Goal: Information Seeking & Learning: Learn about a topic

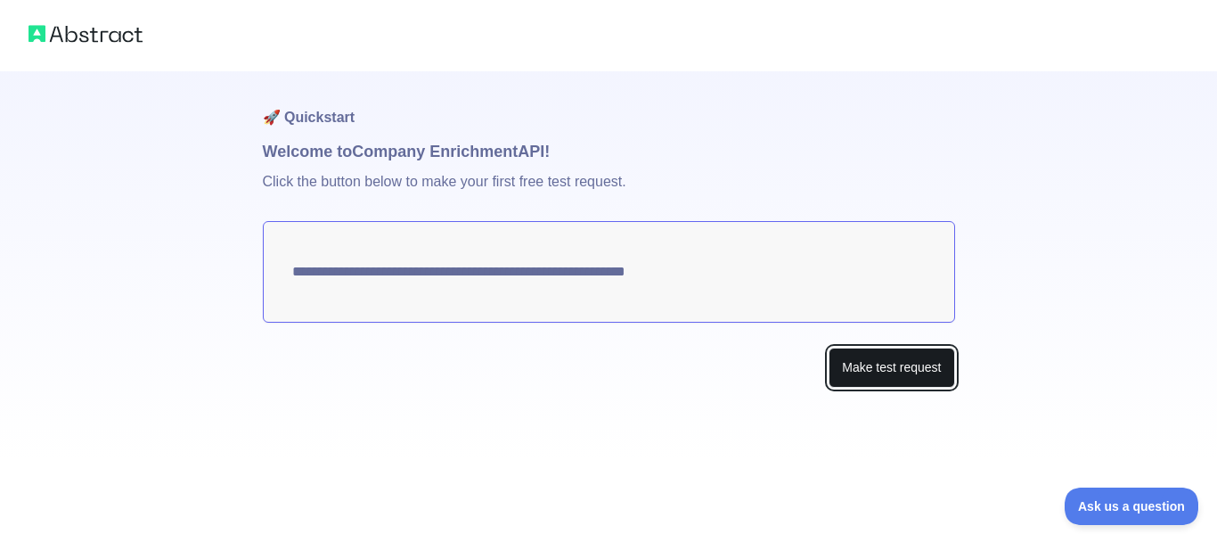
click at [890, 356] on button "Make test request" at bounding box center [892, 368] width 126 height 40
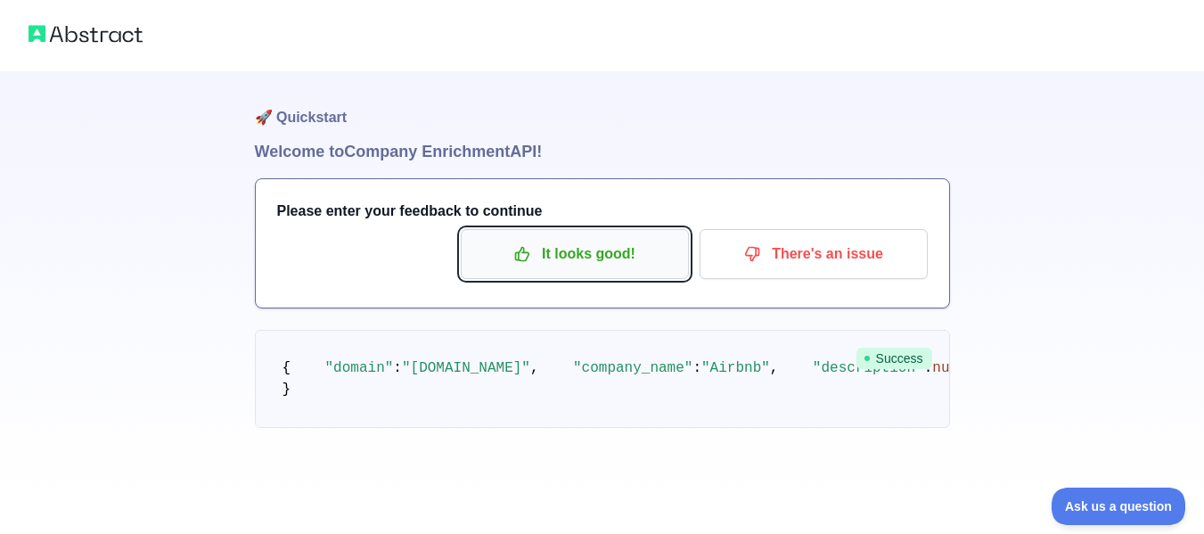
click at [577, 265] on p "It looks good!" at bounding box center [574, 254] width 201 height 30
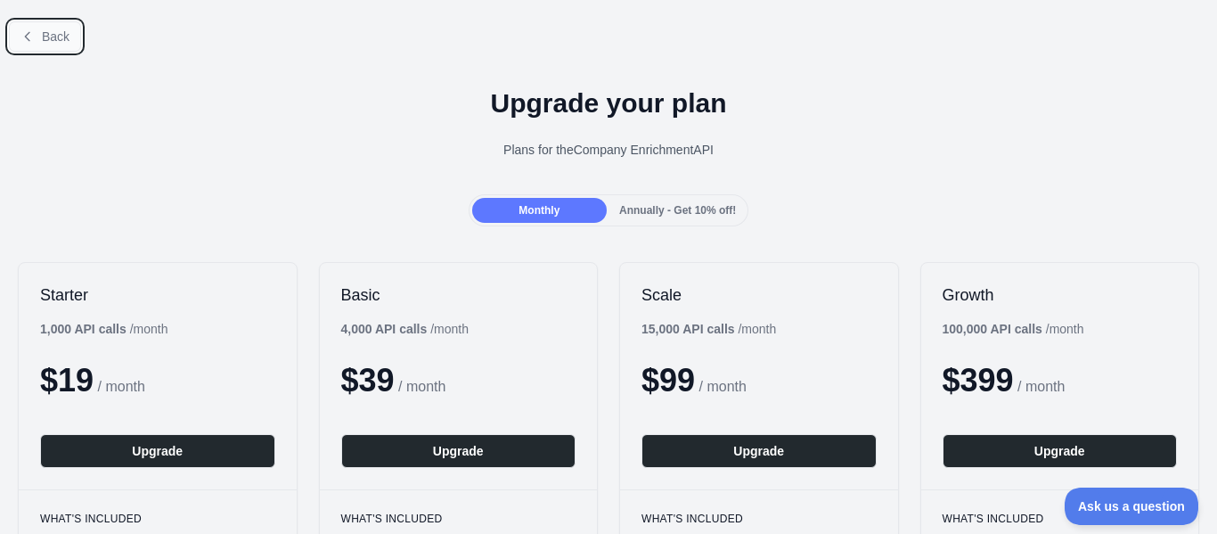
click at [48, 36] on span "Back" at bounding box center [56, 36] width 28 height 14
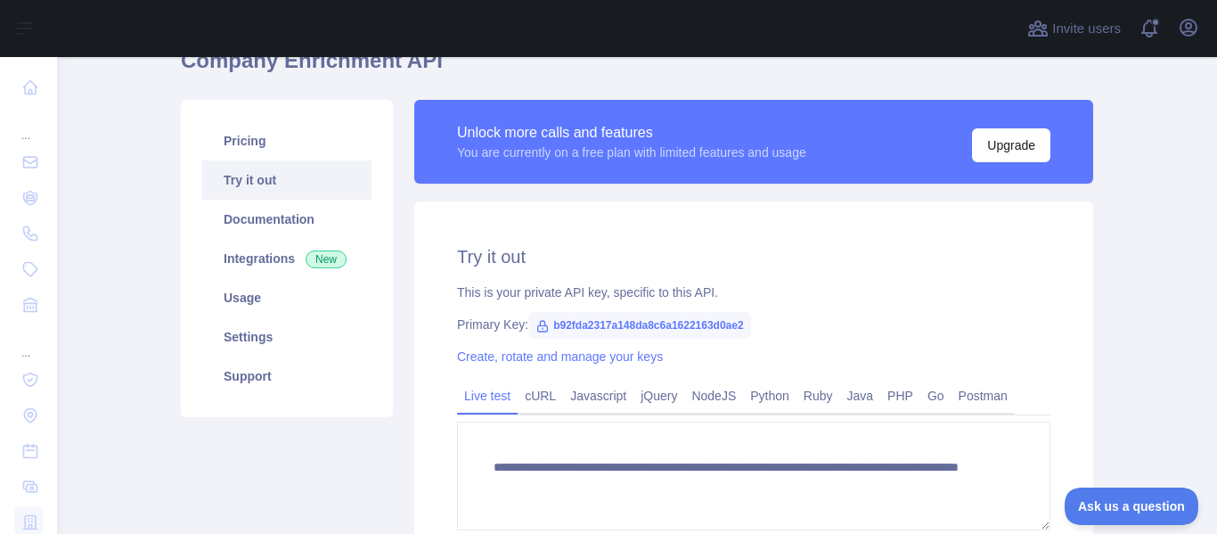
scroll to position [178, 0]
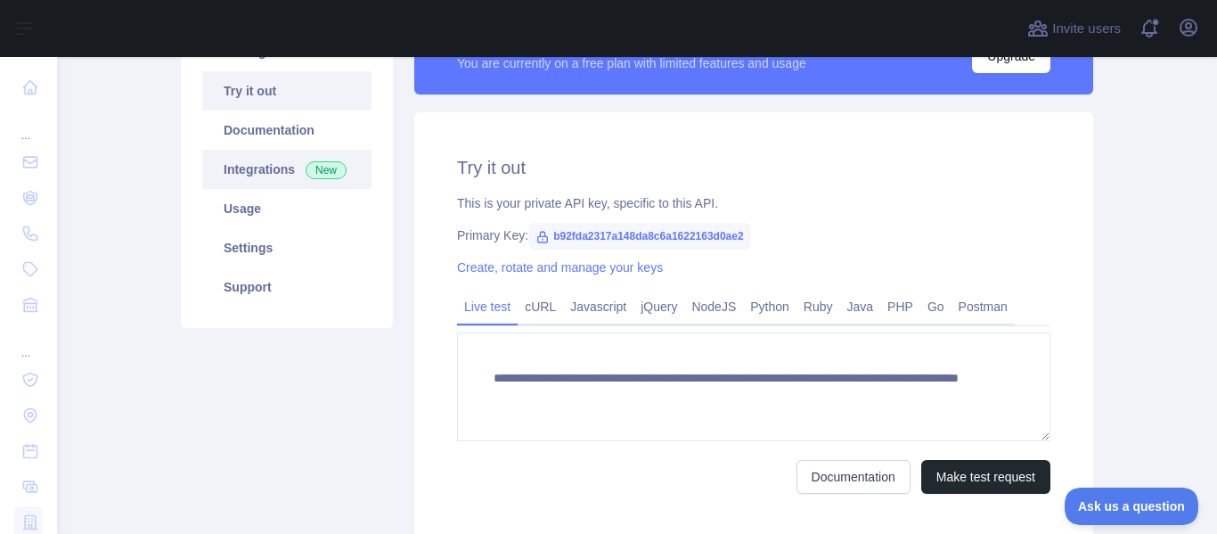
click at [264, 176] on link "Integrations New" at bounding box center [286, 169] width 169 height 39
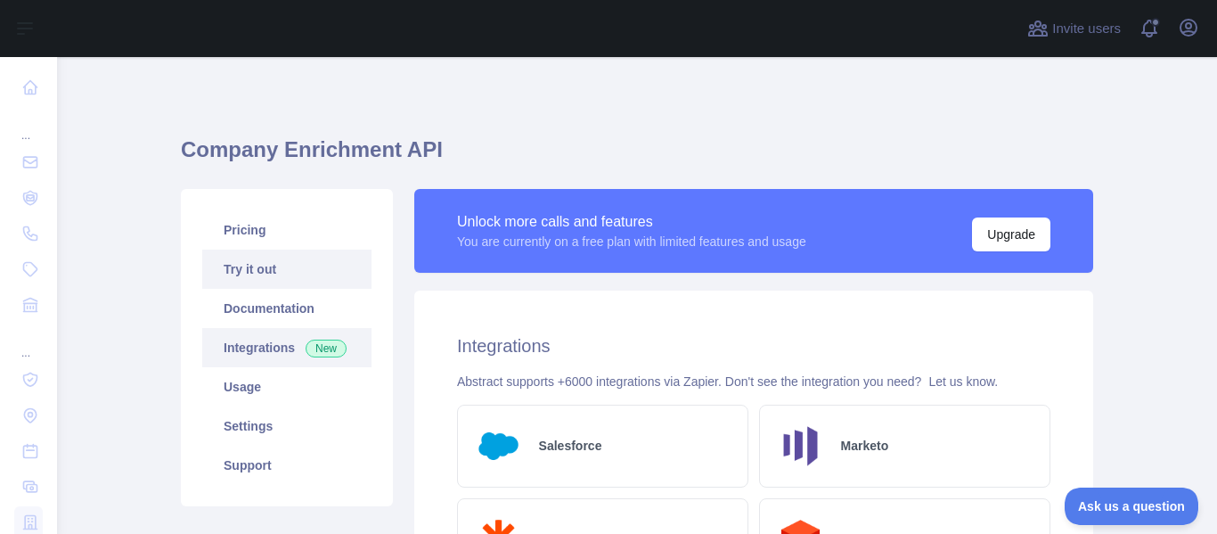
click at [256, 265] on link "Try it out" at bounding box center [286, 269] width 169 height 39
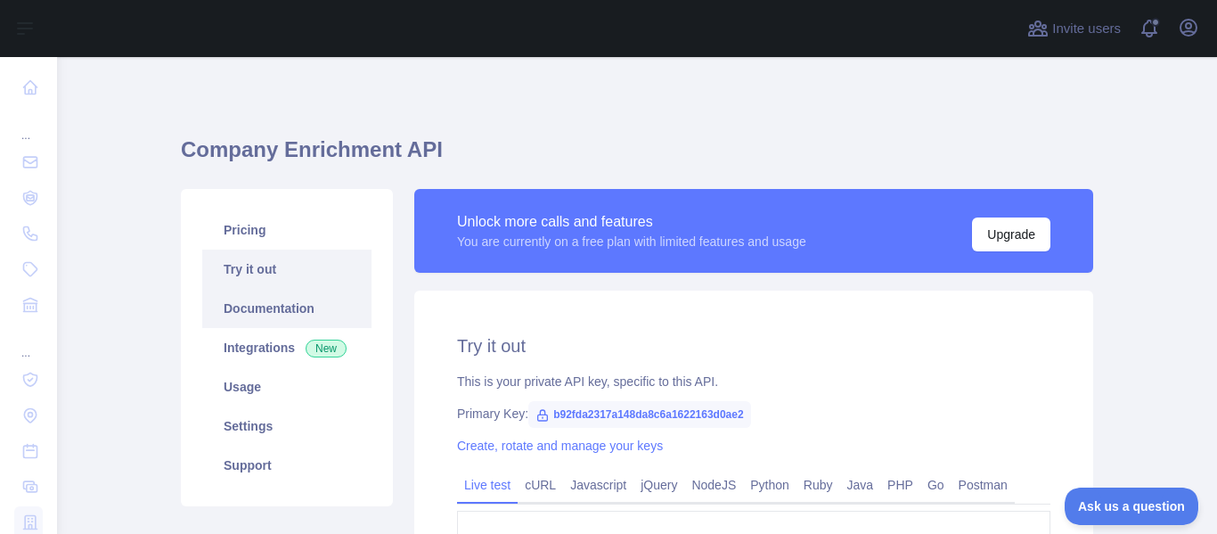
click at [291, 309] on link "Documentation" at bounding box center [286, 308] width 169 height 39
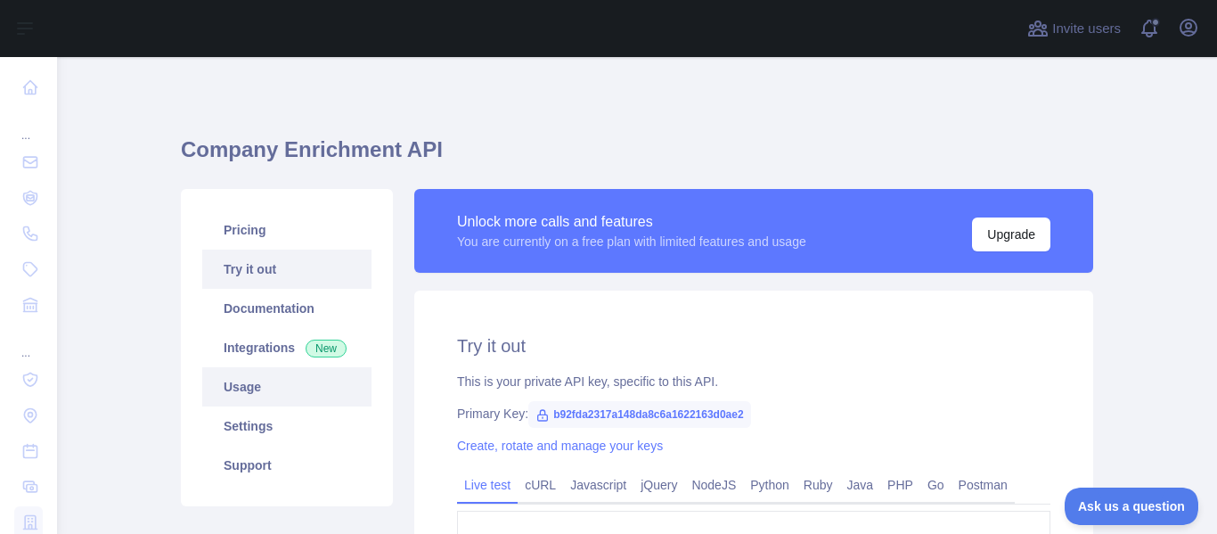
click at [250, 389] on link "Usage" at bounding box center [286, 386] width 169 height 39
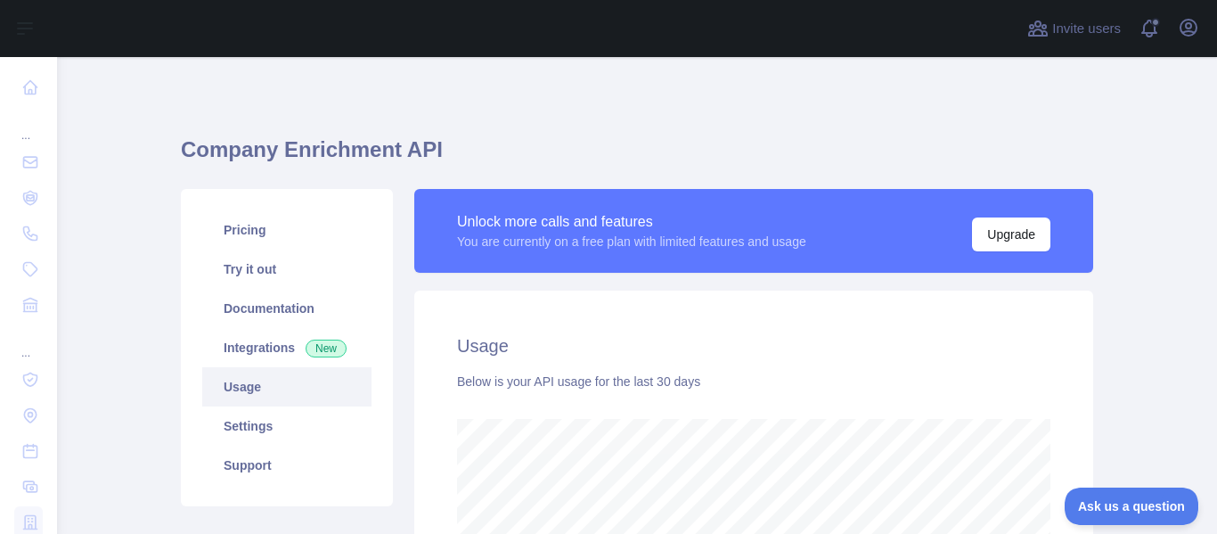
scroll to position [477, 1147]
click at [268, 429] on link "Settings" at bounding box center [286, 425] width 169 height 39
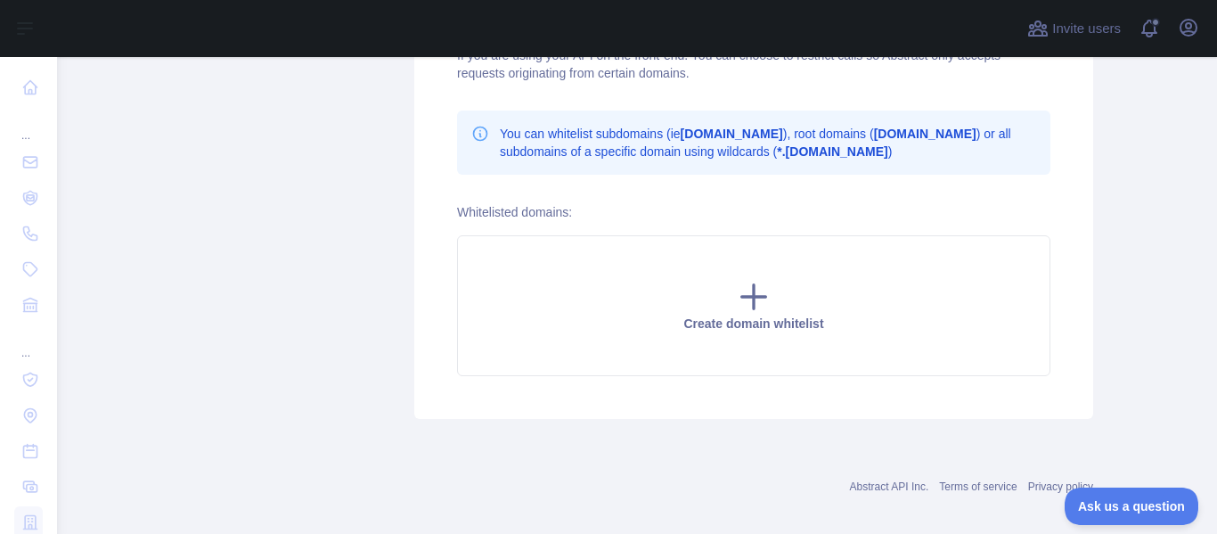
scroll to position [526, 0]
